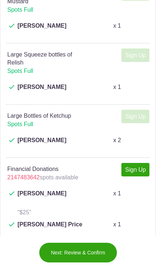
scroll to position [1263, 0]
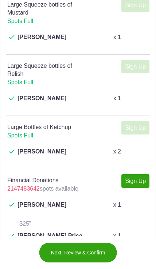
type input "1"
click at [74, 253] on button "Next: Review & Confirm" at bounding box center [78, 252] width 78 height 20
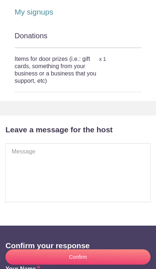
scroll to position [162, 0]
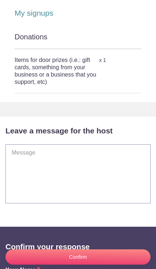
click at [18, 164] on textarea at bounding box center [77, 173] width 145 height 59
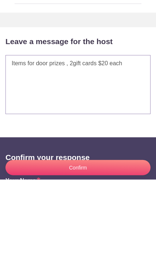
type textarea "Items for door prizes , 2gift cards $20 each"
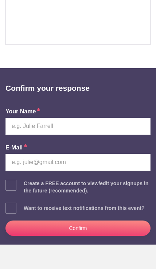
scroll to position [319, 0]
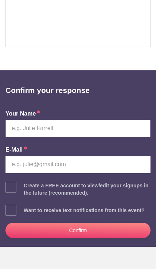
click at [22, 120] on input "text" at bounding box center [77, 128] width 145 height 17
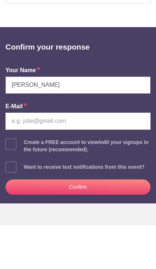
type input "Greta Foushee"
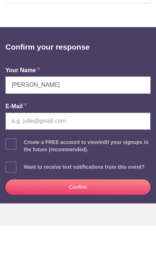
click at [28, 156] on input "email" at bounding box center [77, 164] width 145 height 17
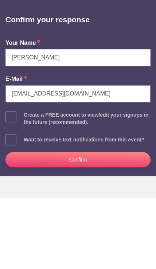
click at [29, 156] on input "firstlafy44@hotmail.com" at bounding box center [77, 164] width 145 height 17
type input "firstlady@hotmail.com"
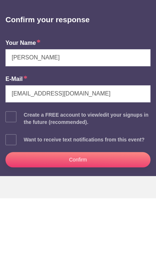
click at [87, 223] on button "Confirm" at bounding box center [77, 230] width 145 height 15
